Goal: Find specific page/section: Find specific page/section

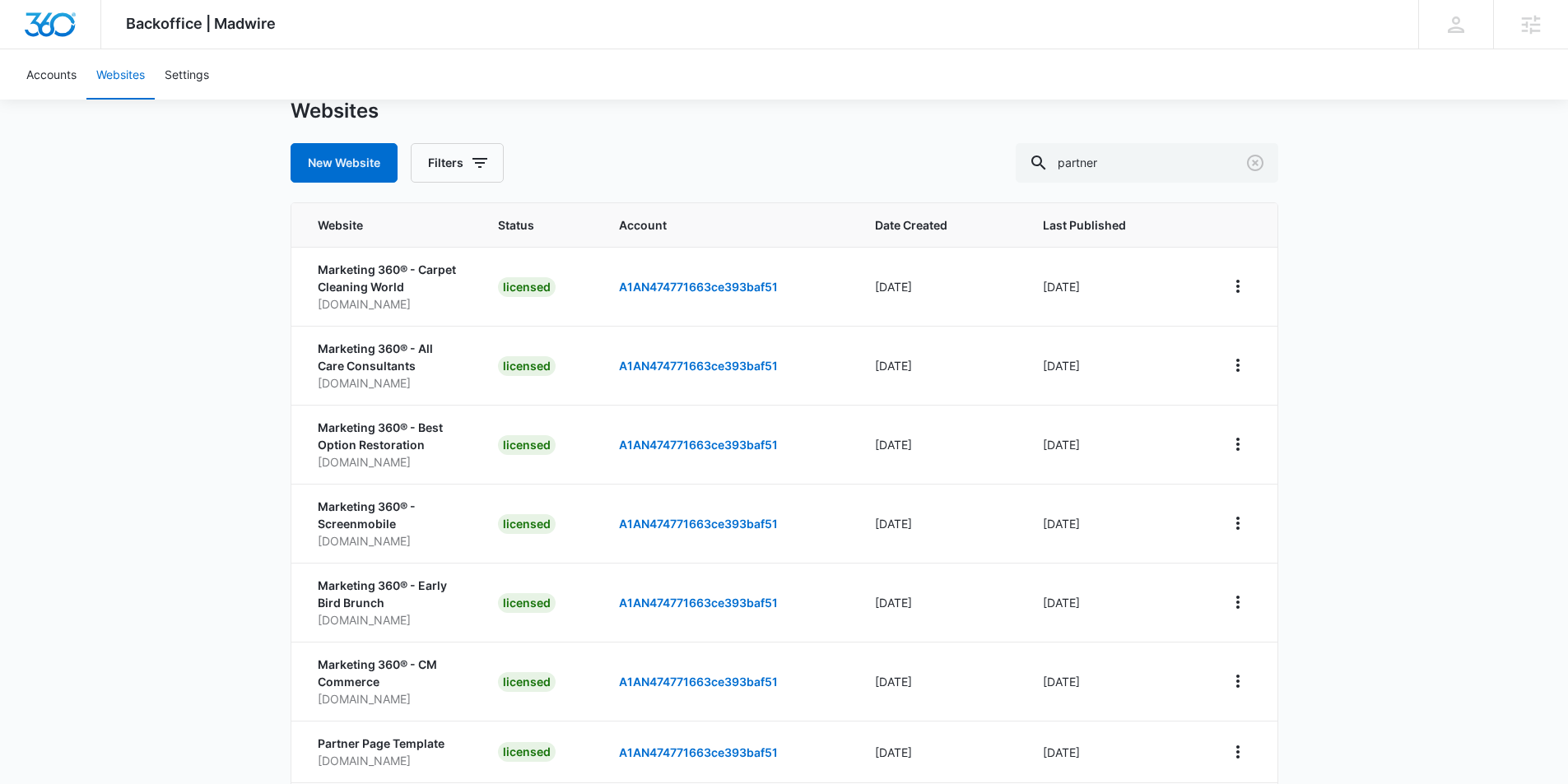
scroll to position [164, 0]
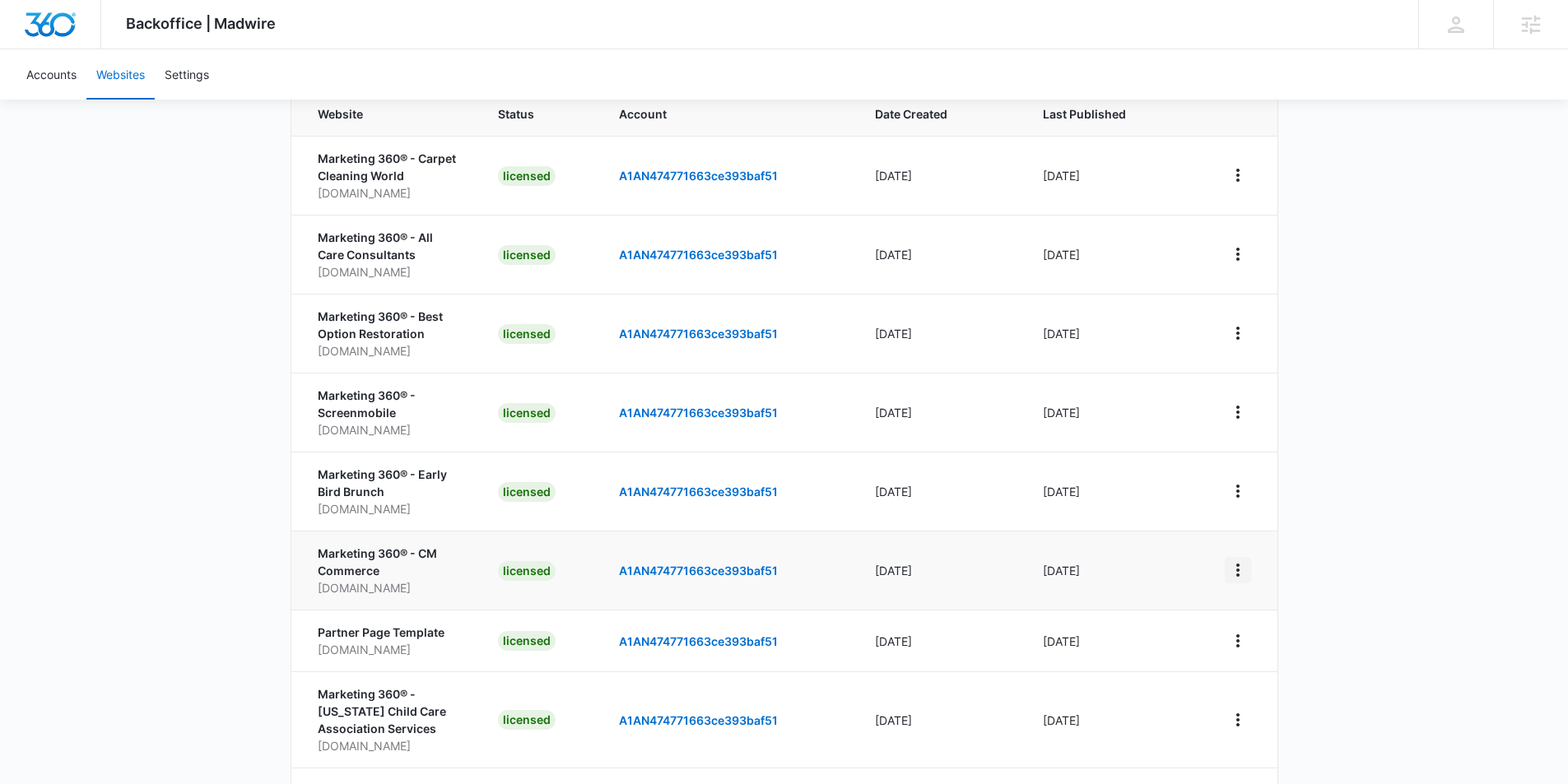
click at [1242, 569] on icon "View More" at bounding box center [1238, 570] width 20 height 20
click at [1255, 638] on link "Edit Website" at bounding box center [1279, 640] width 67 height 14
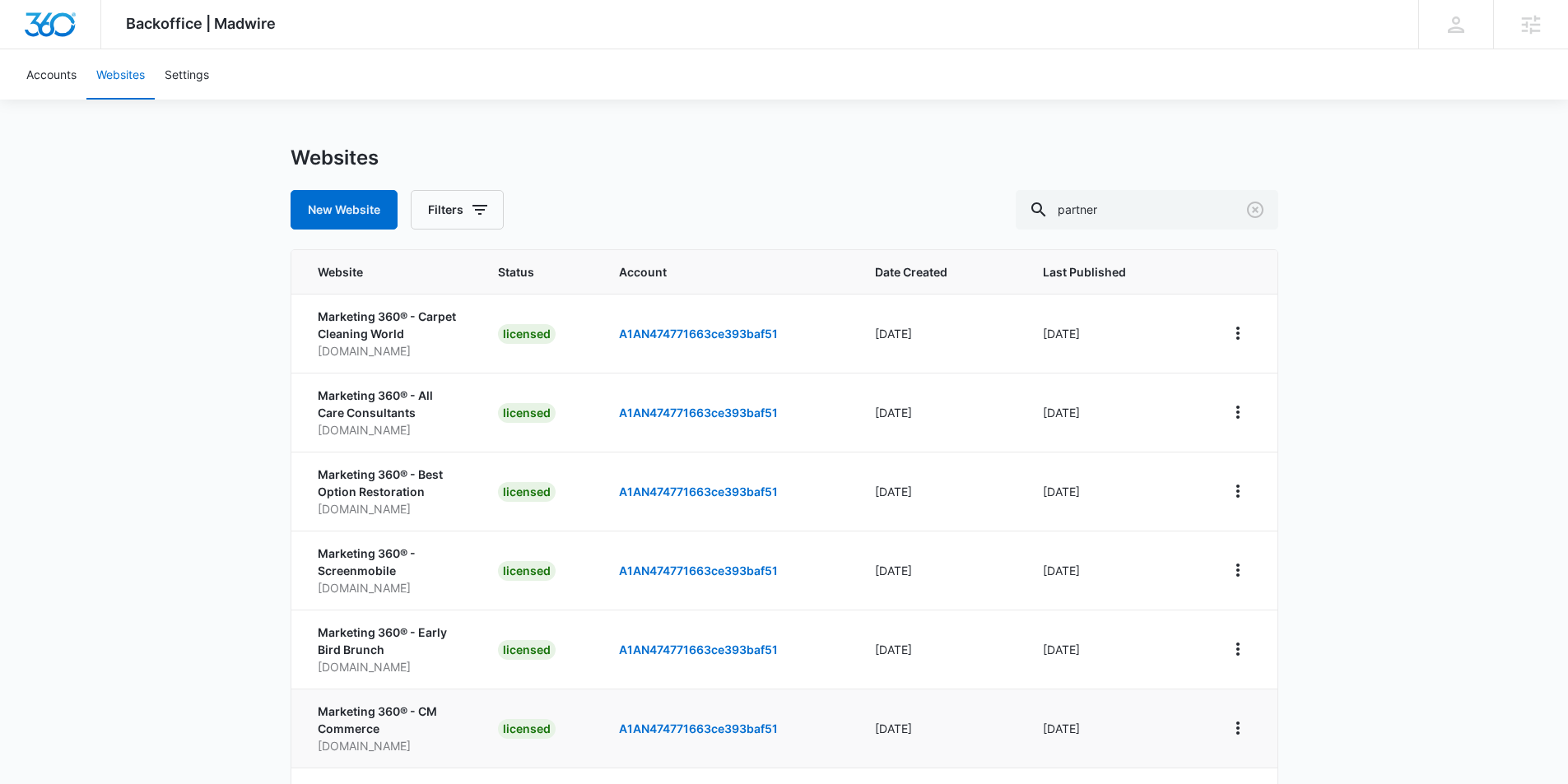
scroll to position [0, 0]
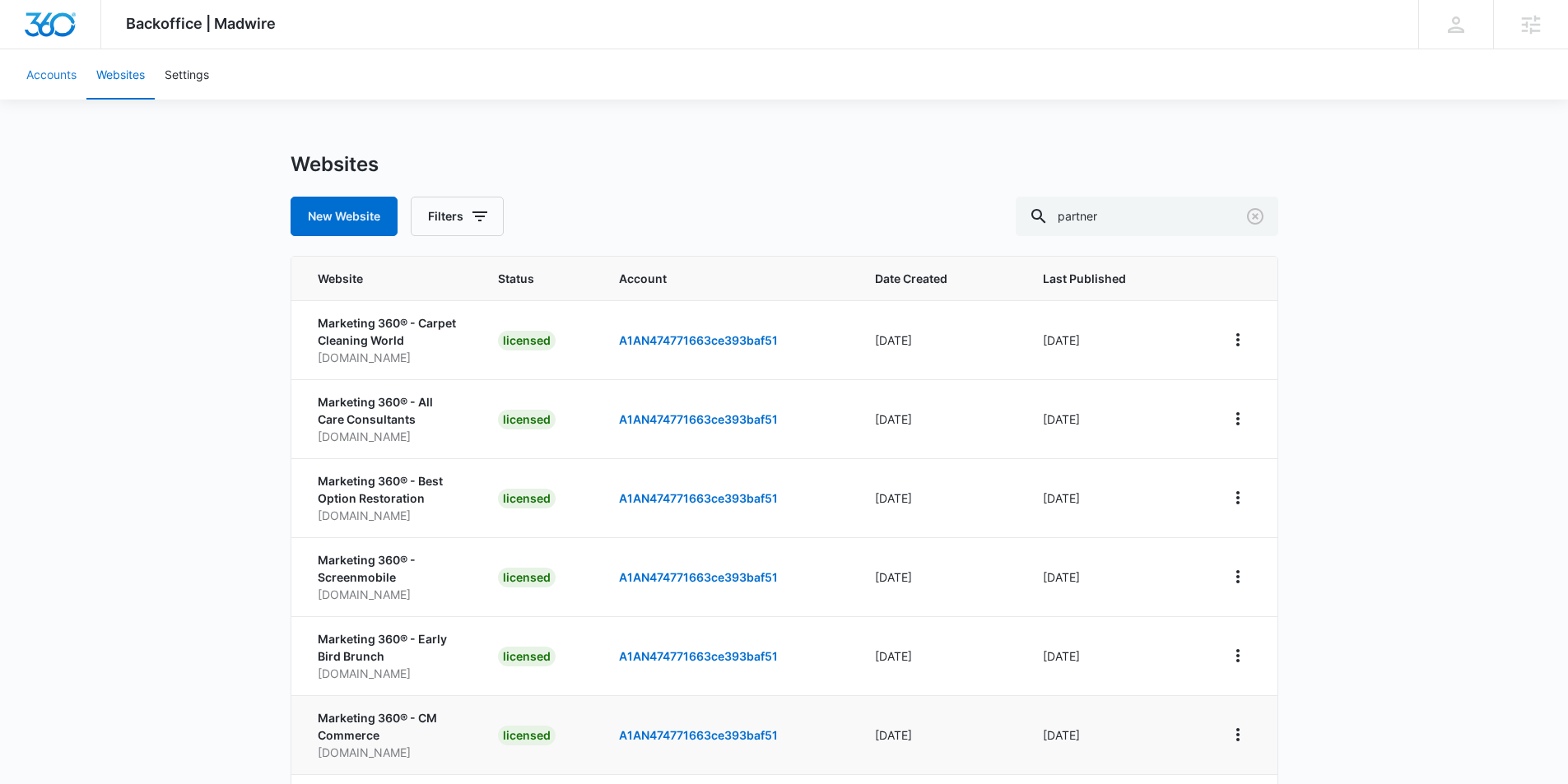
click at [64, 72] on link "Accounts" at bounding box center [52, 74] width 70 height 50
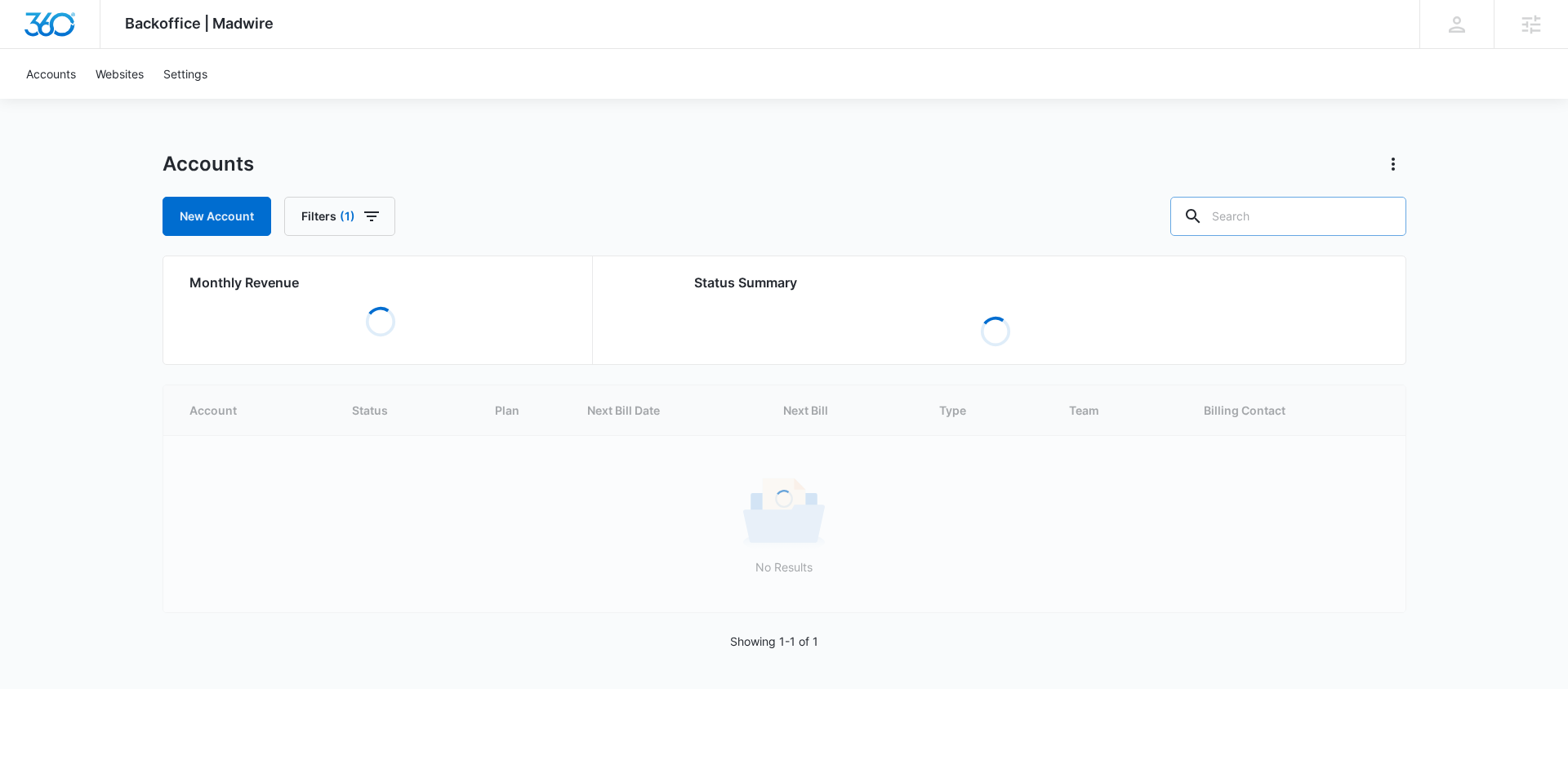
click at [1261, 216] on input "text" at bounding box center [1288, 215] width 236 height 39
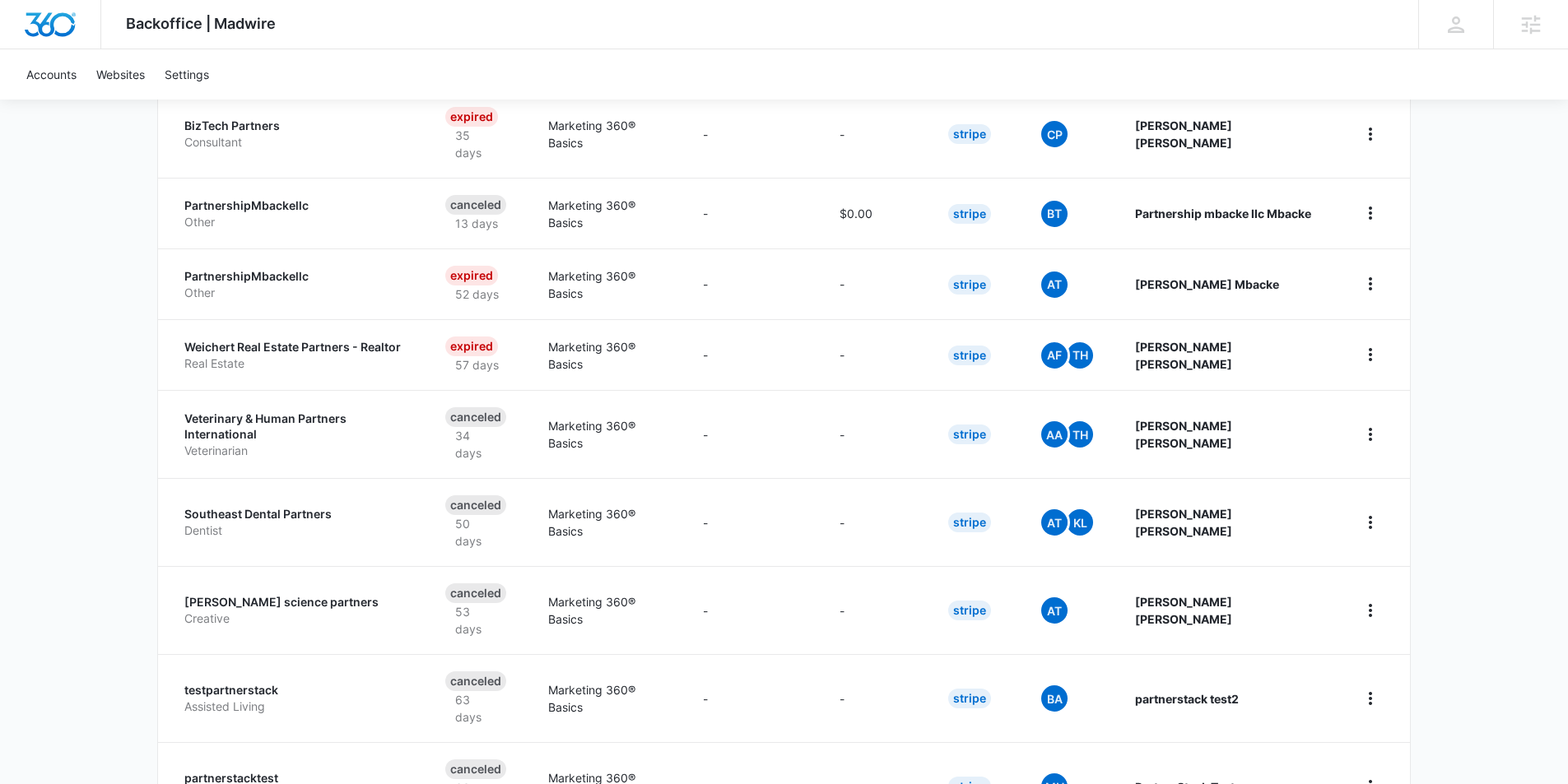
scroll to position [544, 0]
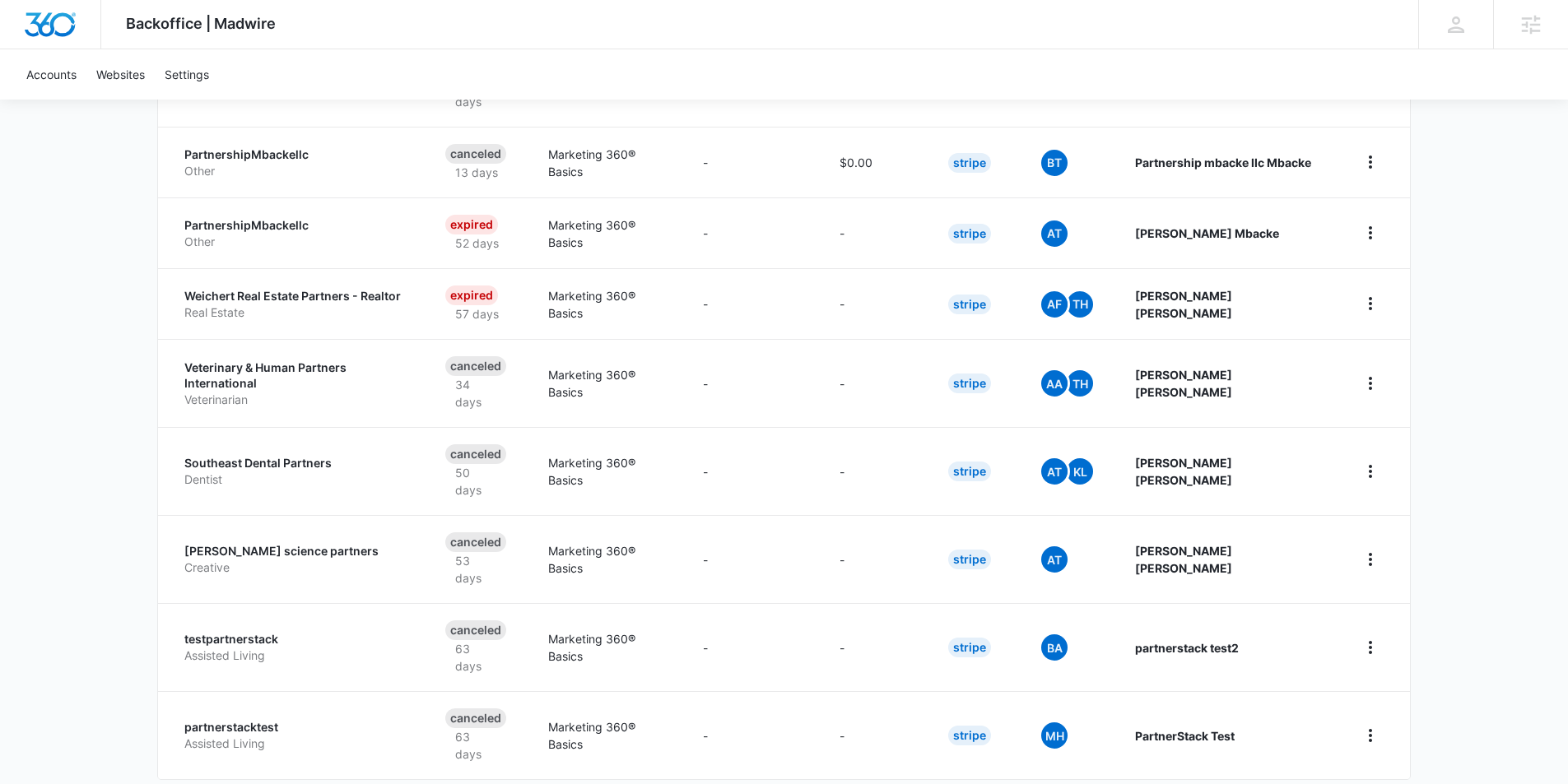
click at [1052, 682] on div "100 Per Page" at bounding box center [1066, 680] width 74 height 12
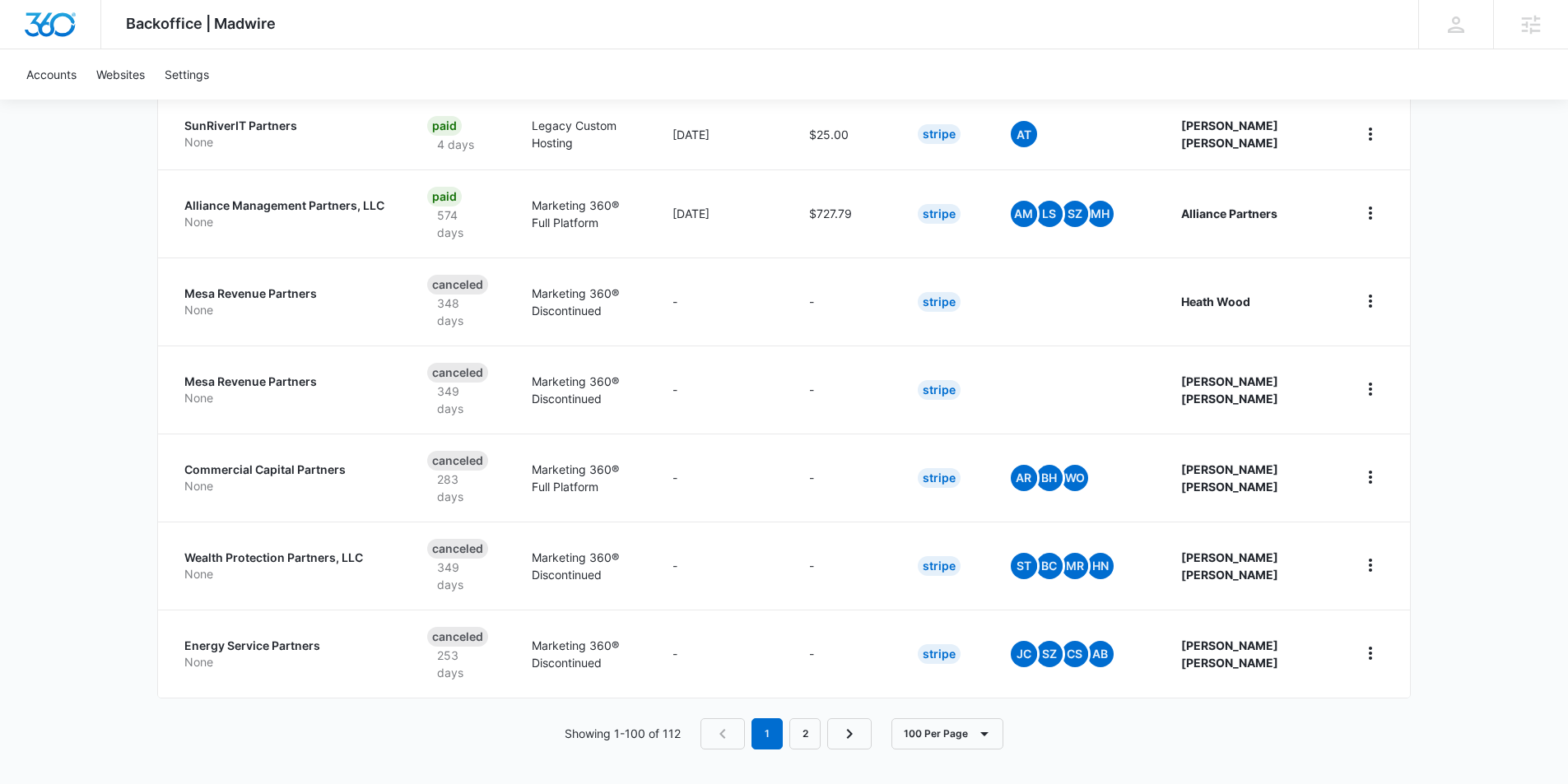
scroll to position [8333, 0]
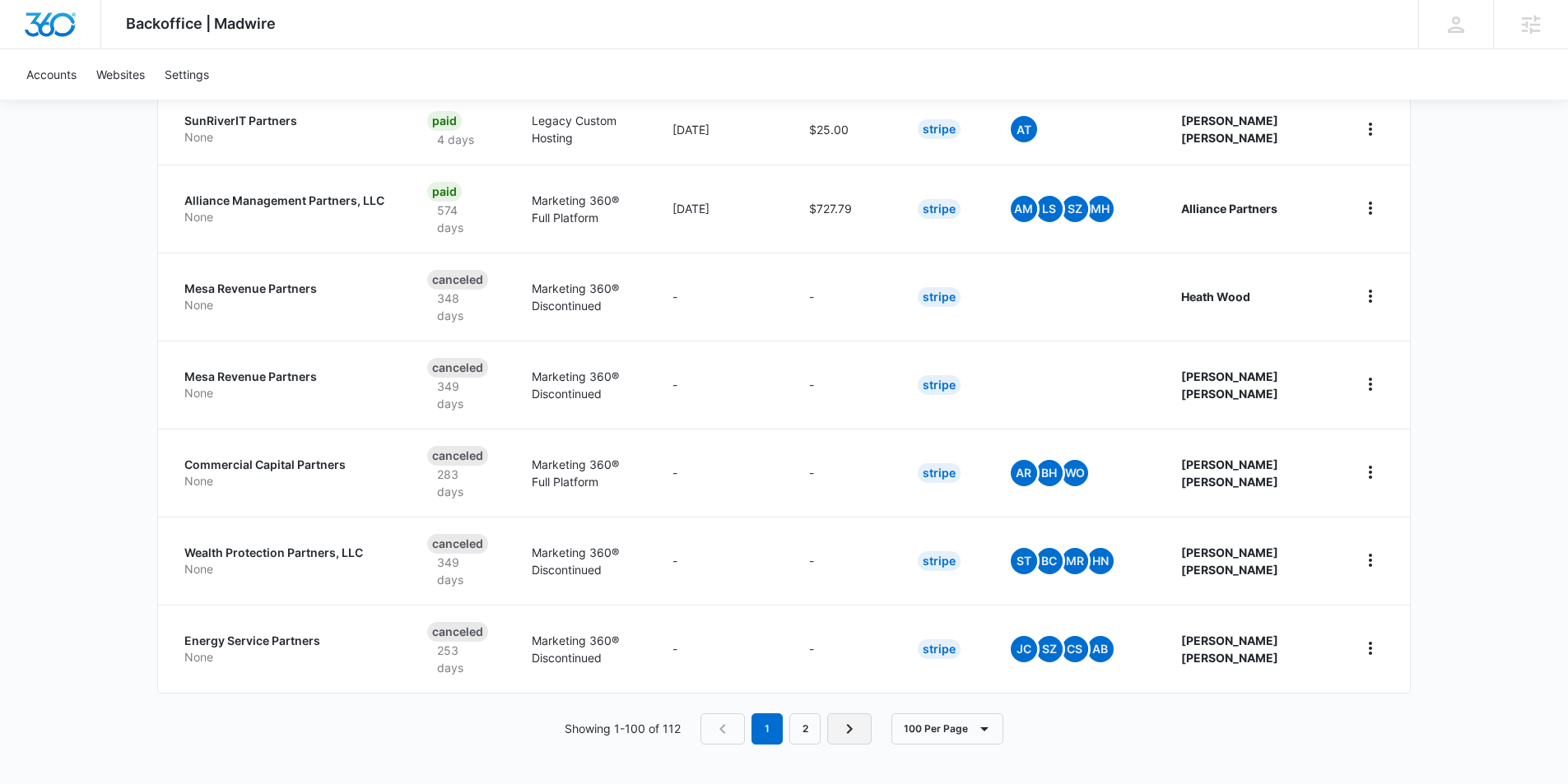
click at [841, 731] on icon "Next Page" at bounding box center [850, 729] width 20 height 20
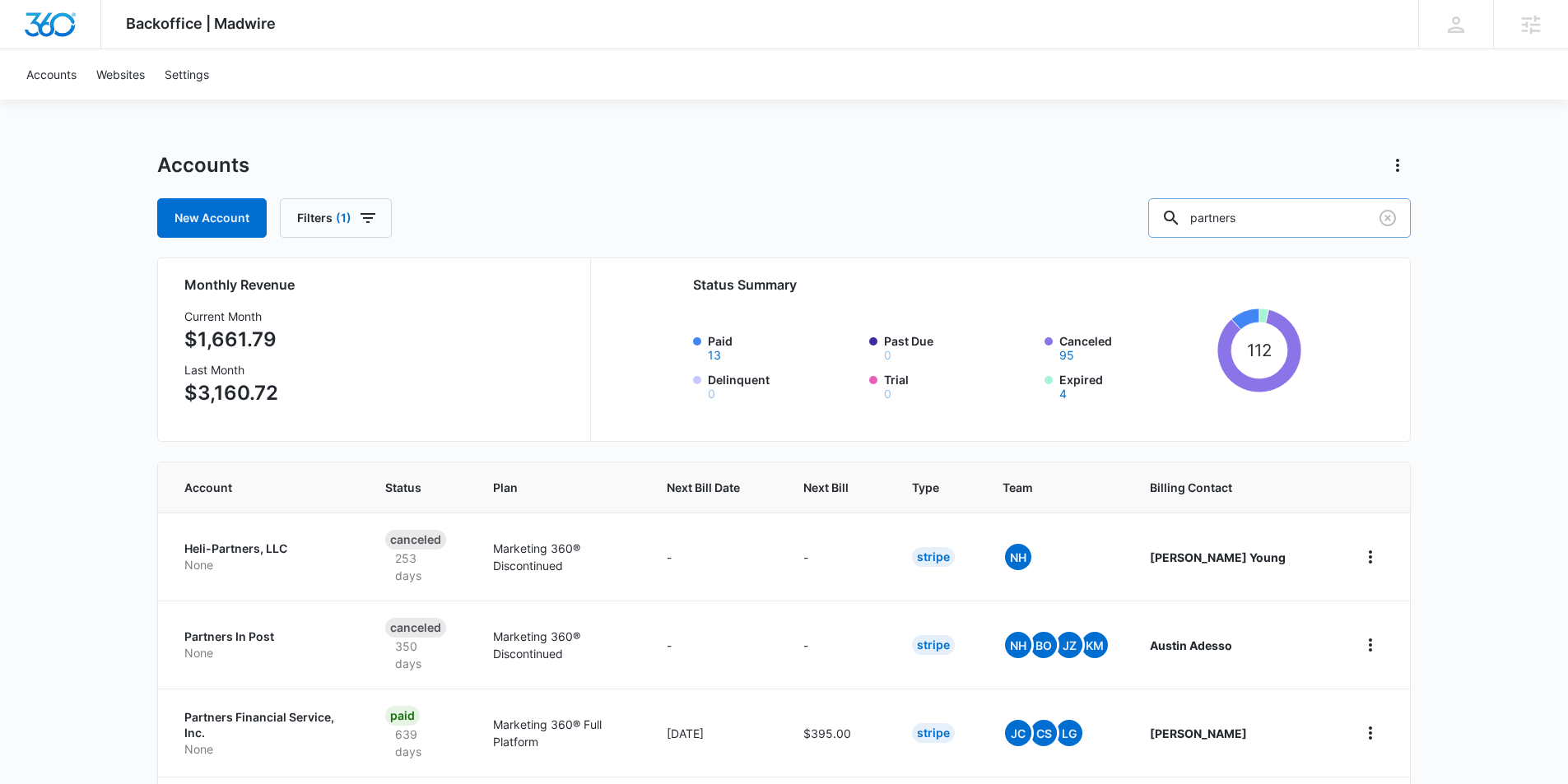
click at [1262, 219] on input "partners" at bounding box center [1279, 217] width 262 height 39
type input "partner"
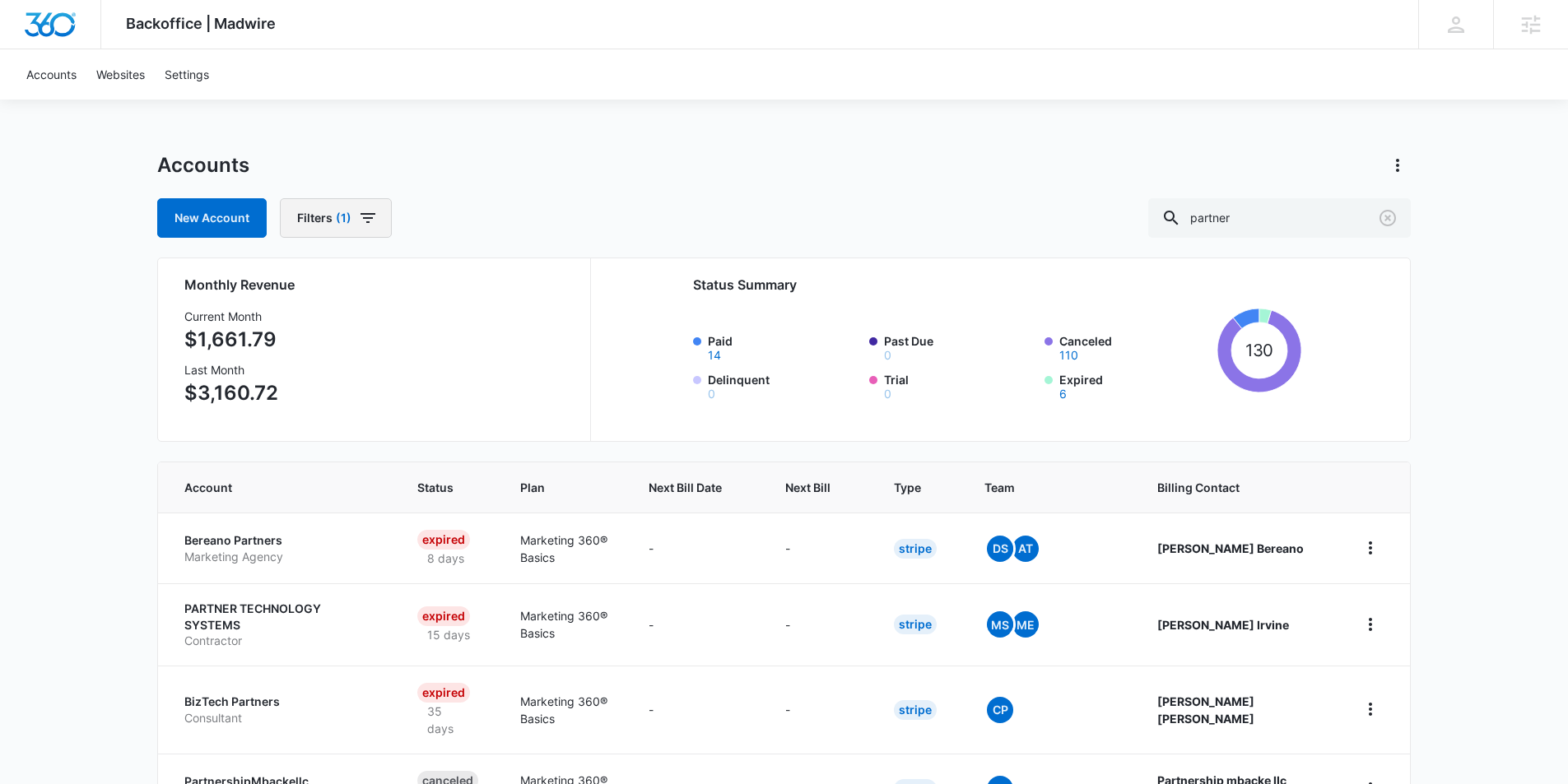
click at [355, 217] on button "Filters (1)" at bounding box center [336, 217] width 112 height 39
click at [477, 280] on icon "Show Billing Status filters" at bounding box center [476, 278] width 4 height 8
click at [314, 332] on icon at bounding box center [310, 333] width 15 height 15
click at [302, 332] on input "Paid" at bounding box center [301, 332] width 1 height 1
checkbox input "true"
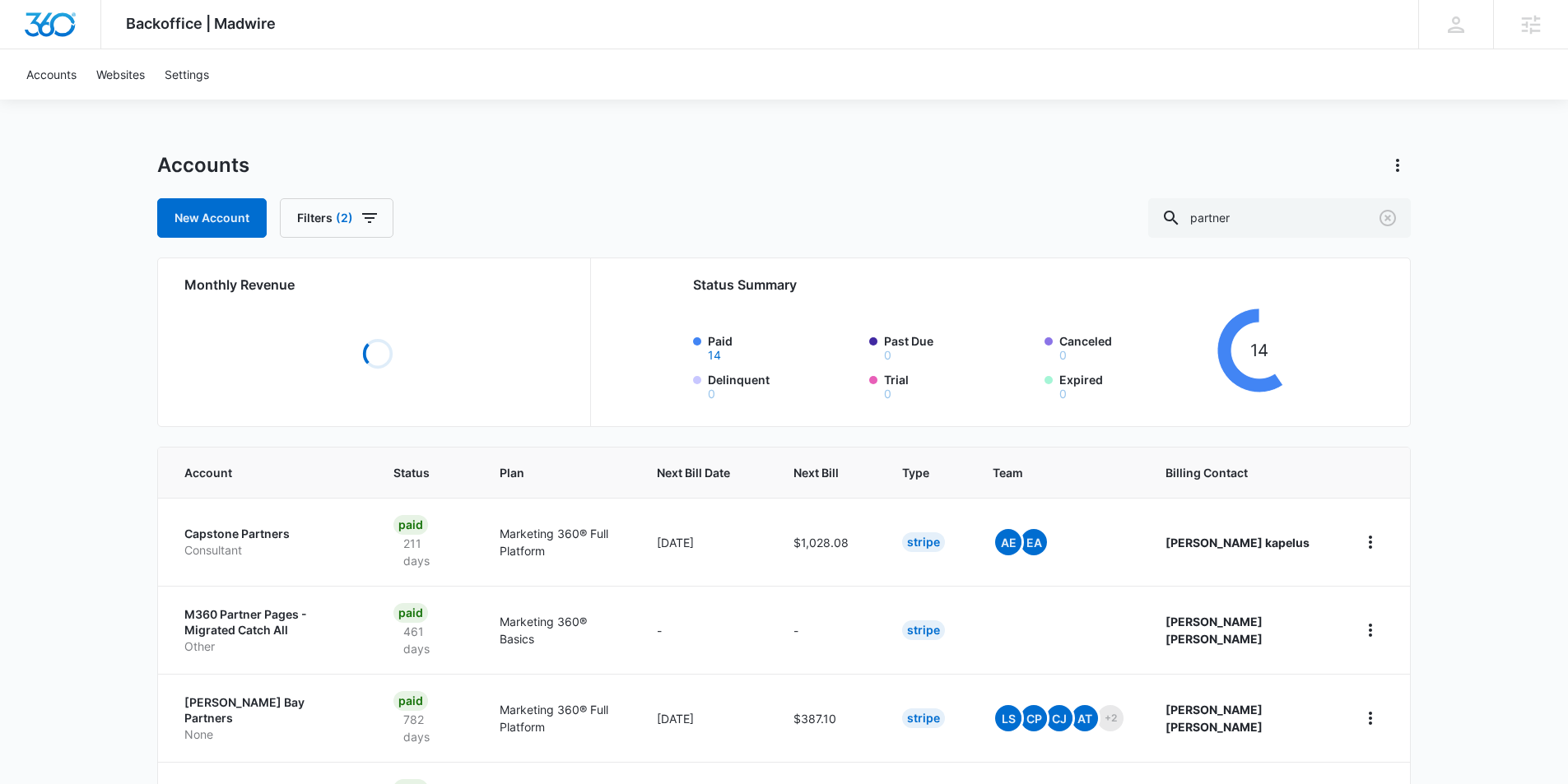
click at [572, 216] on div "New Account Filters (2) partner" at bounding box center [784, 217] width 1254 height 39
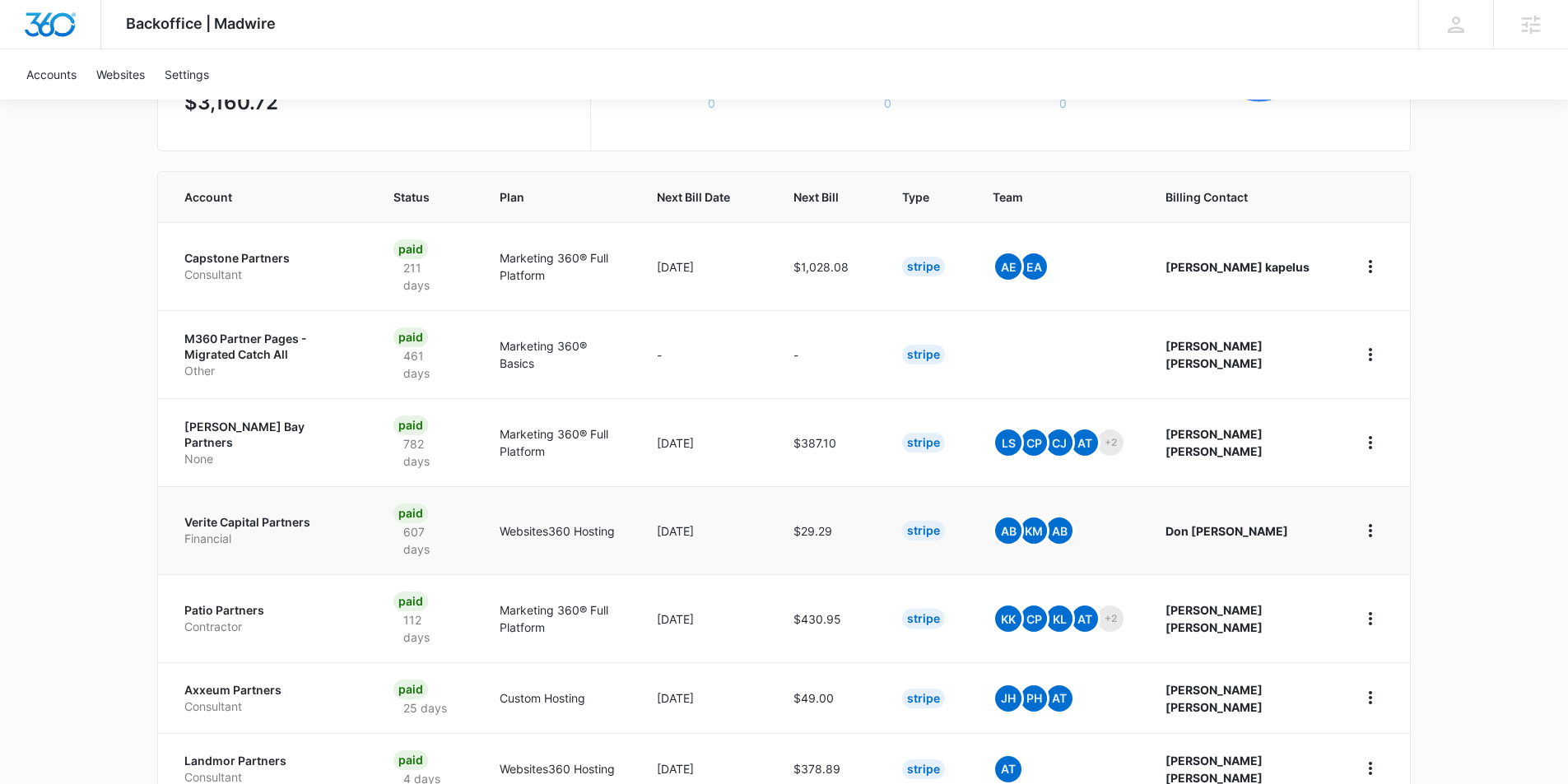
scroll to position [329, 0]
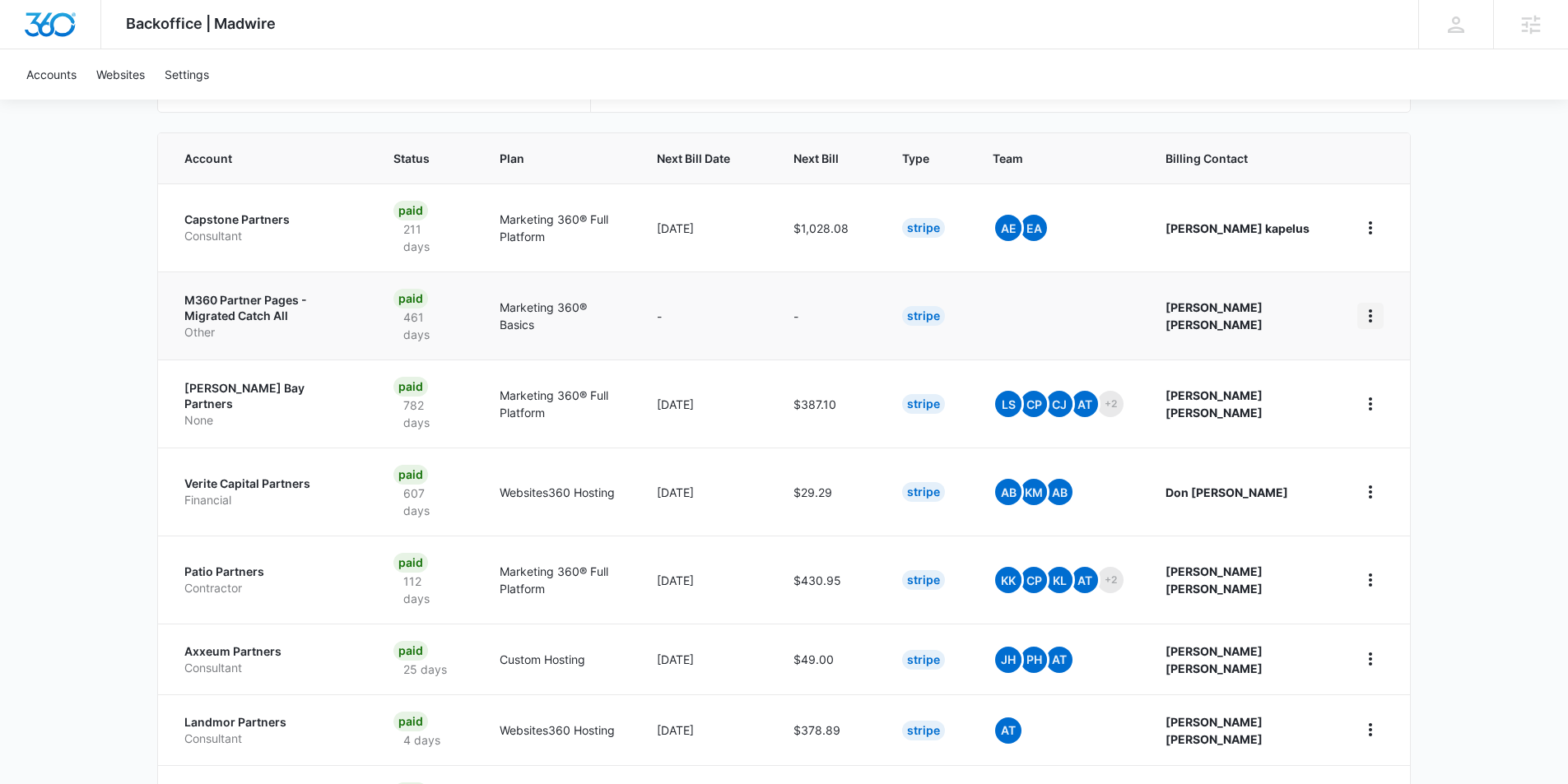
click at [1374, 306] on icon "home" at bounding box center [1371, 316] width 20 height 20
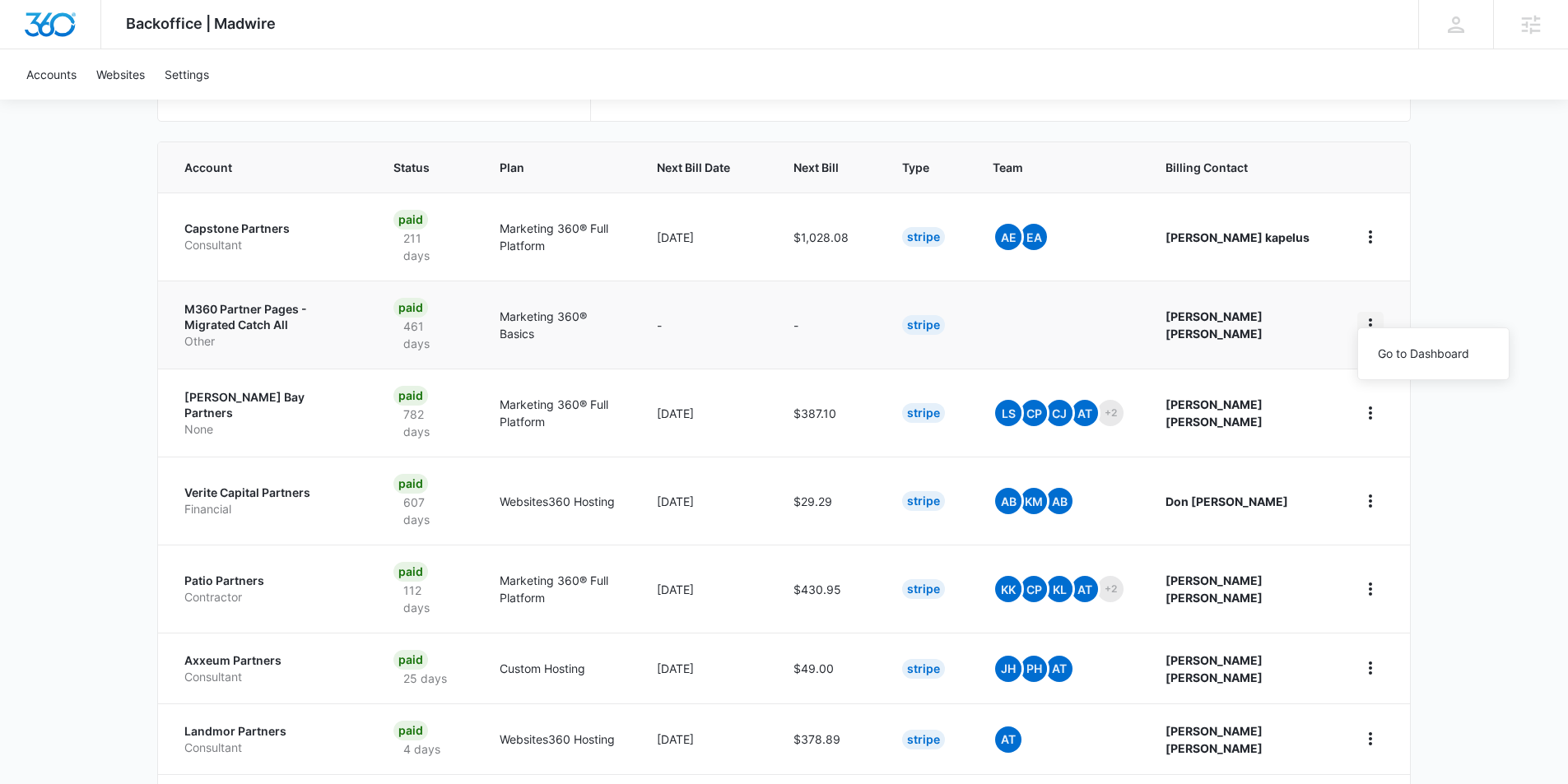
scroll to position [273, 0]
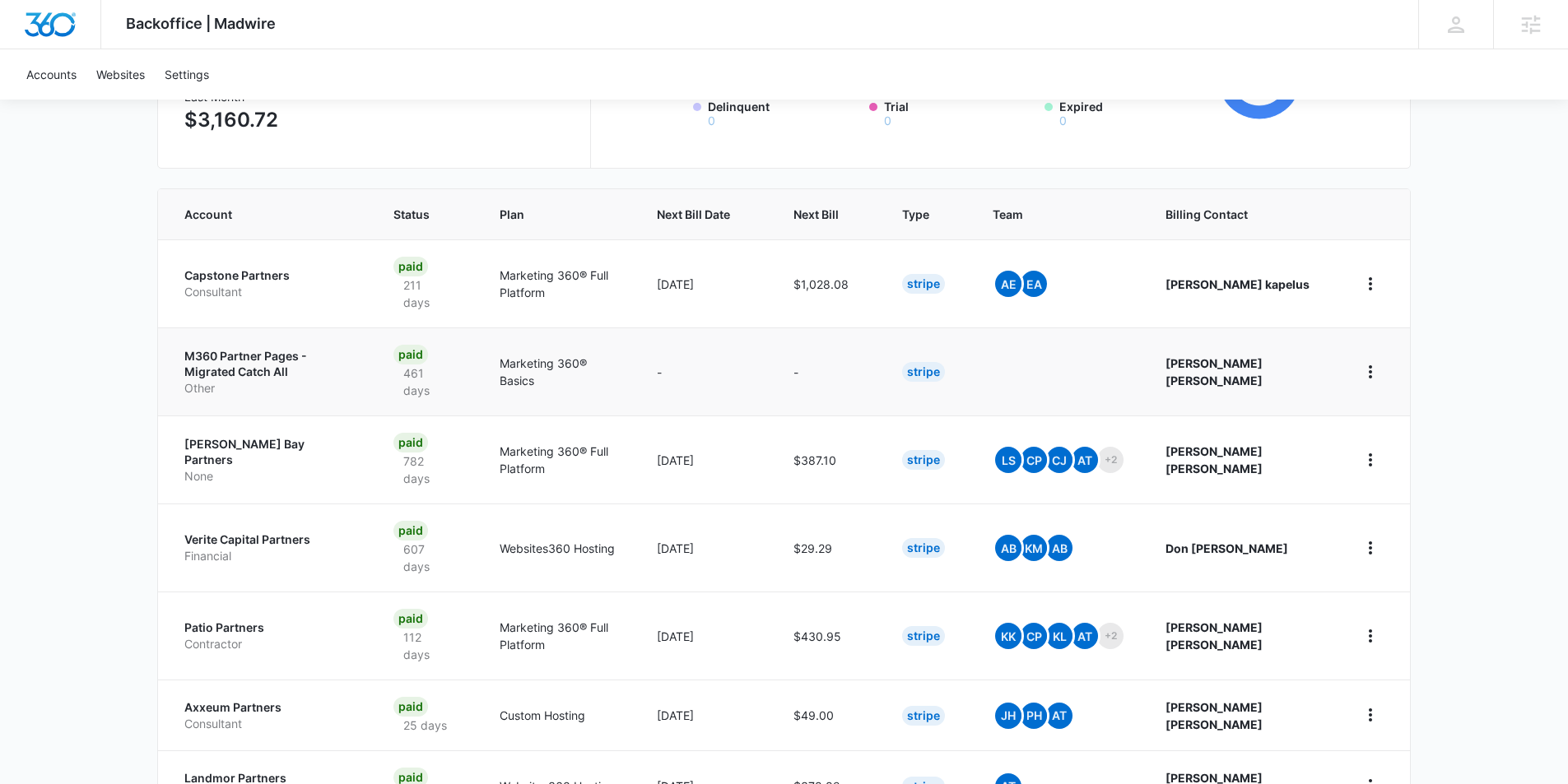
click at [303, 348] on p "M360 Partner Pages - Migrated Catch All" at bounding box center [269, 364] width 170 height 32
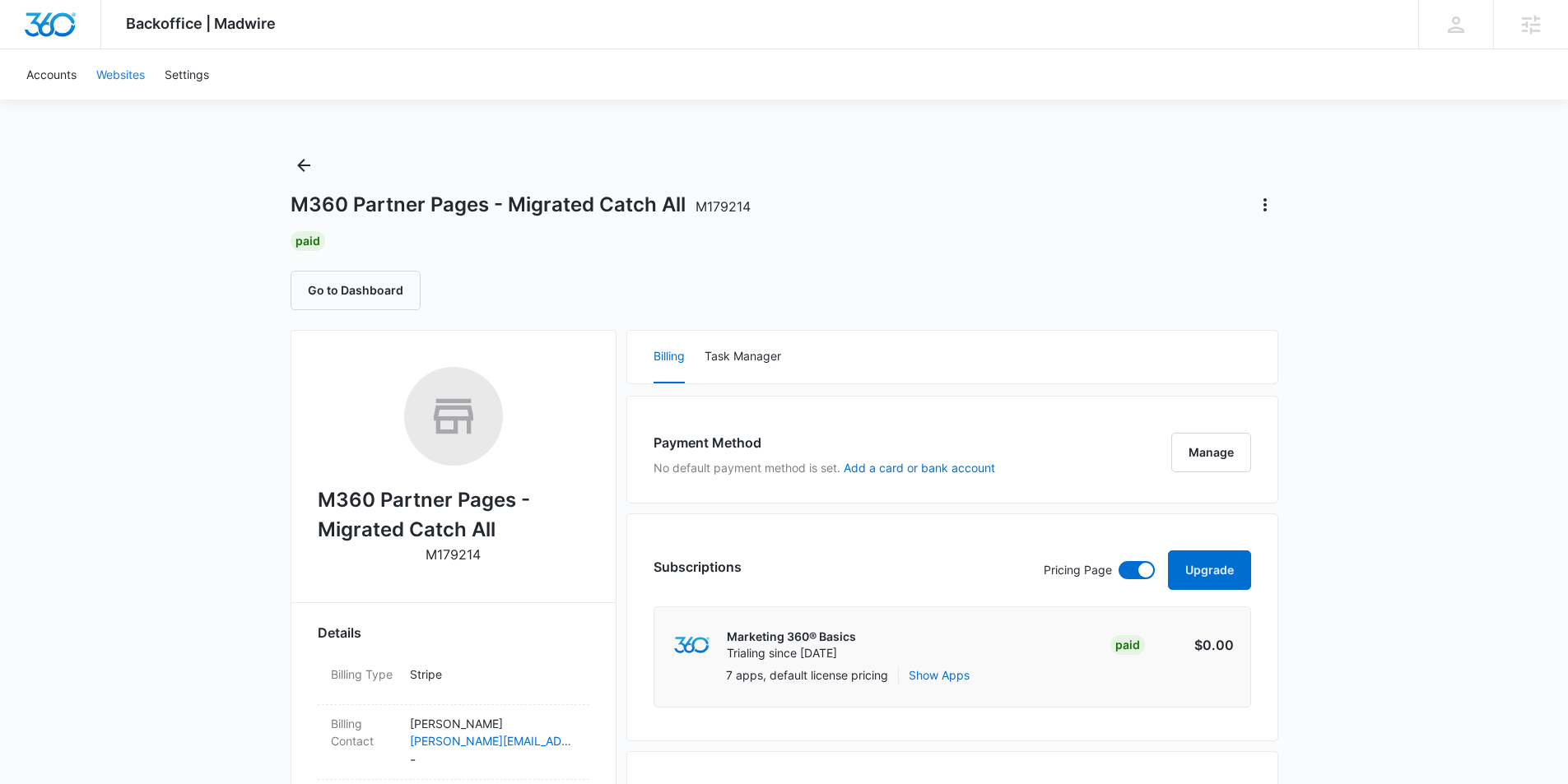
click at [128, 76] on link "Websites" at bounding box center [120, 74] width 69 height 50
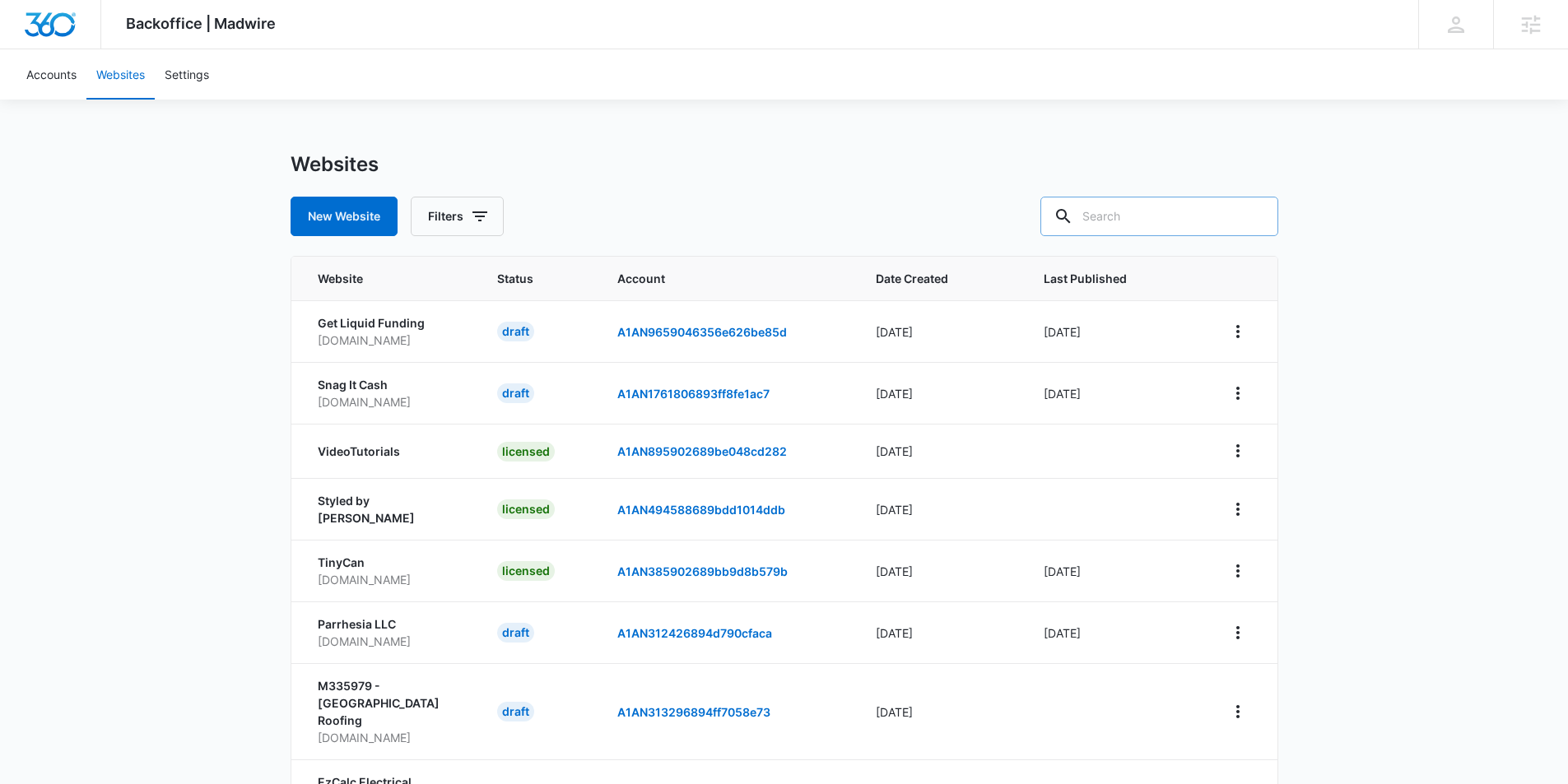
click at [1107, 214] on input "text" at bounding box center [1159, 215] width 238 height 39
type input "partner"
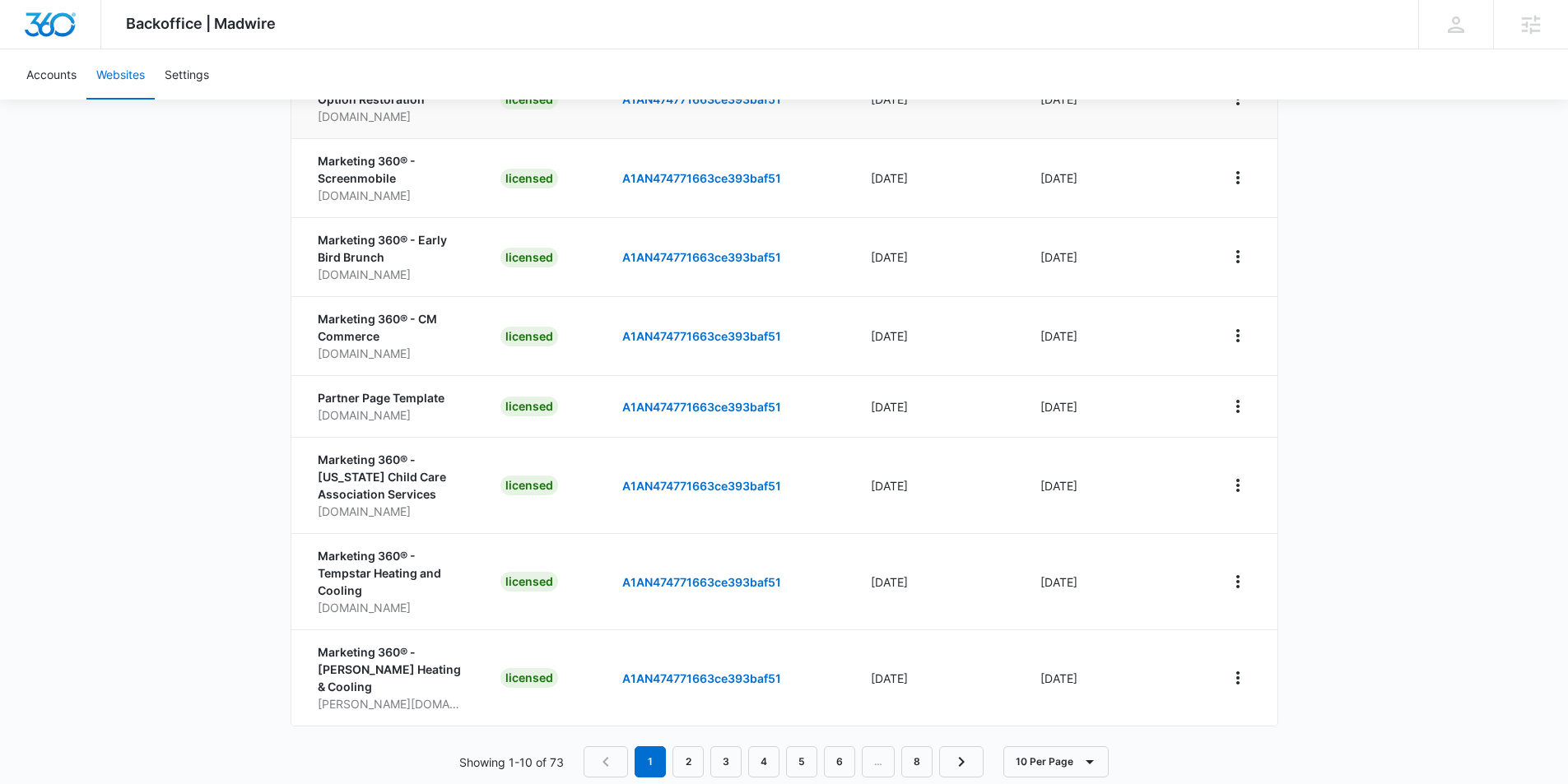
scroll to position [415, 0]
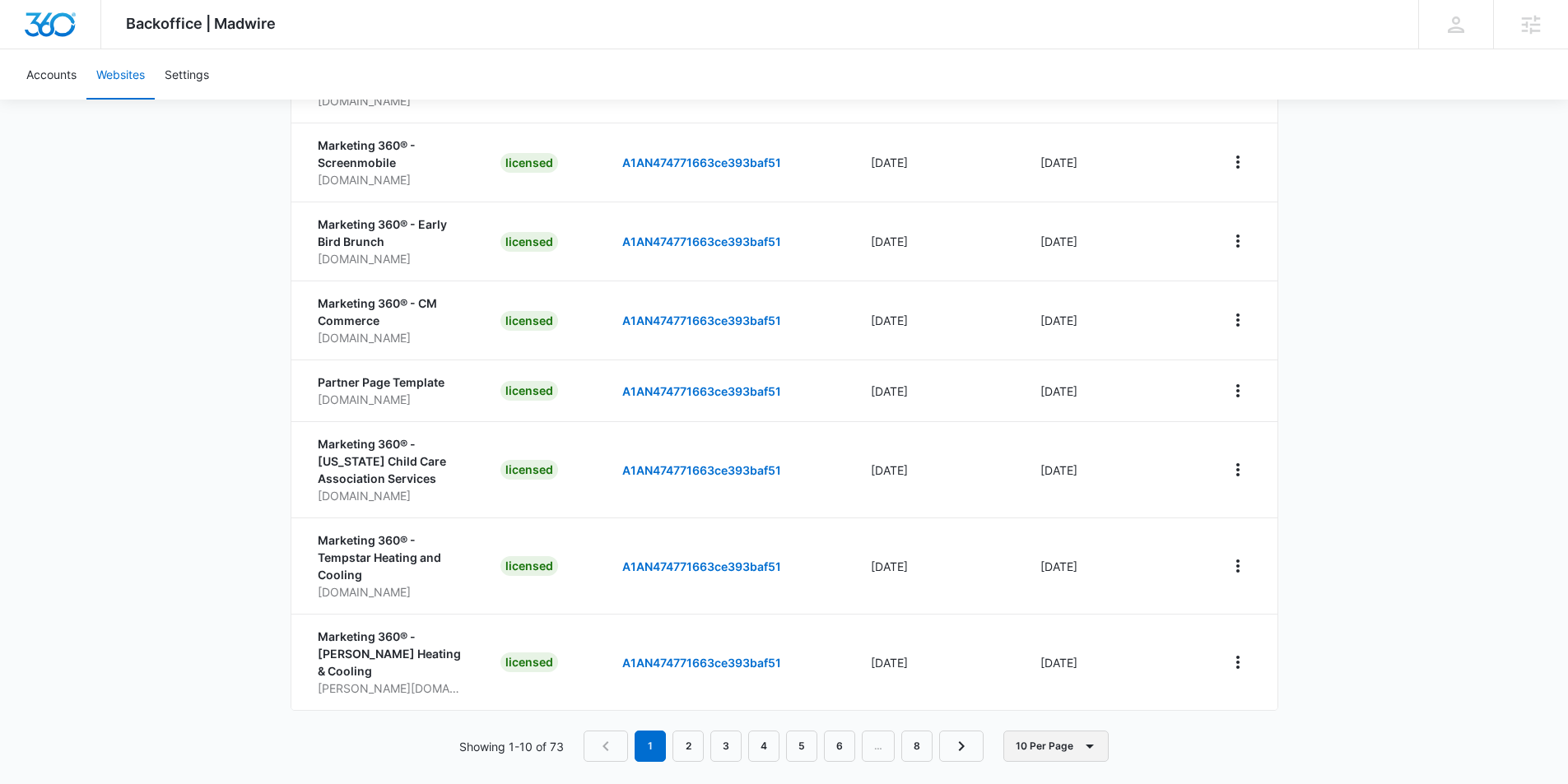
click at [1034, 738] on button "10 Per Page" at bounding box center [1056, 746] width 105 height 31
click at [1033, 682] on div "100 Per Page" at bounding box center [1062, 680] width 74 height 12
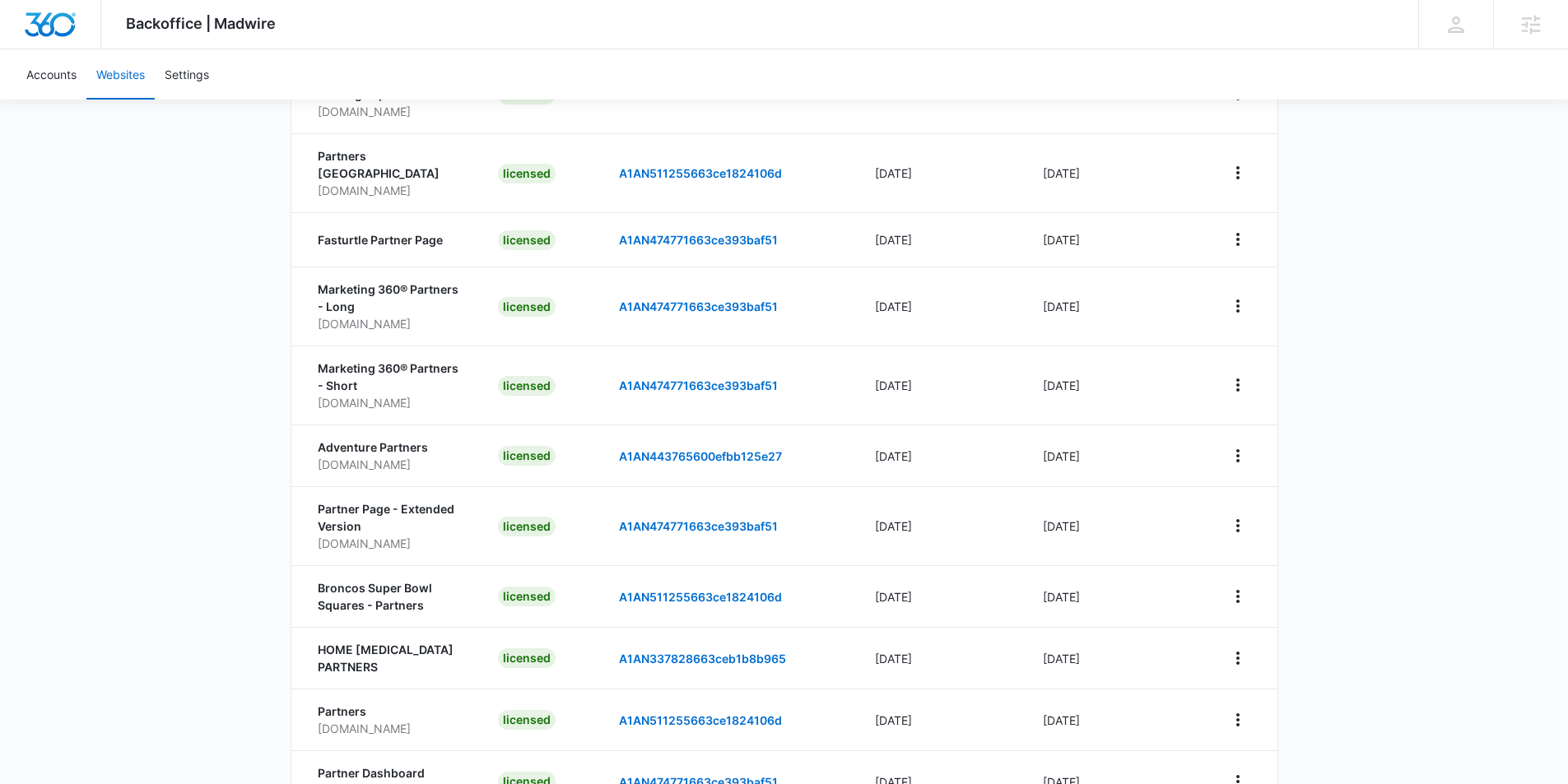
scroll to position [4689, 0]
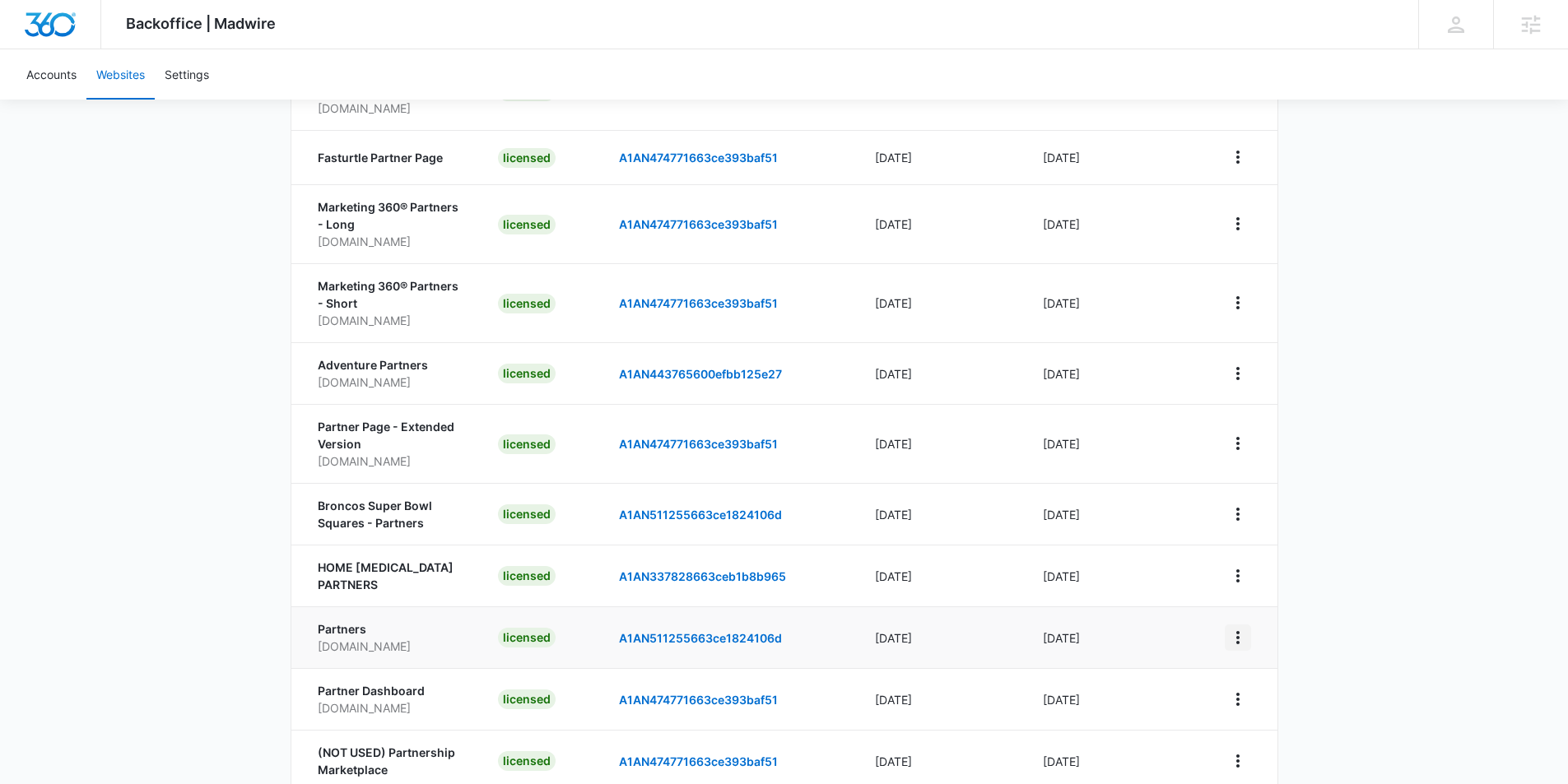
click at [1236, 628] on icon "View More" at bounding box center [1238, 638] width 20 height 20
click at [1261, 623] on link "Edit Website" at bounding box center [1279, 621] width 67 height 14
